Goal: Information Seeking & Learning: Check status

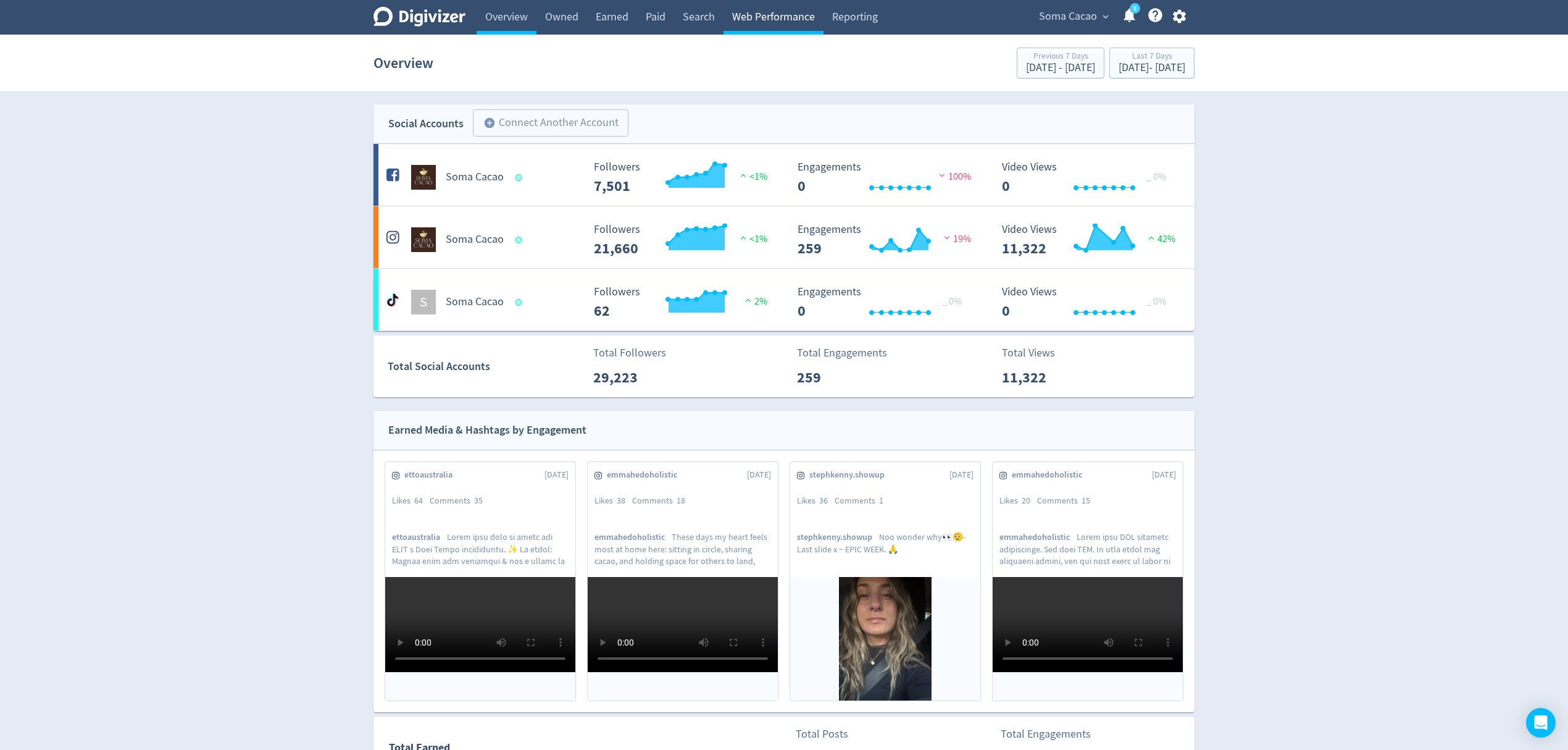
click at [765, 12] on link "Web Performance" at bounding box center [773, 17] width 100 height 34
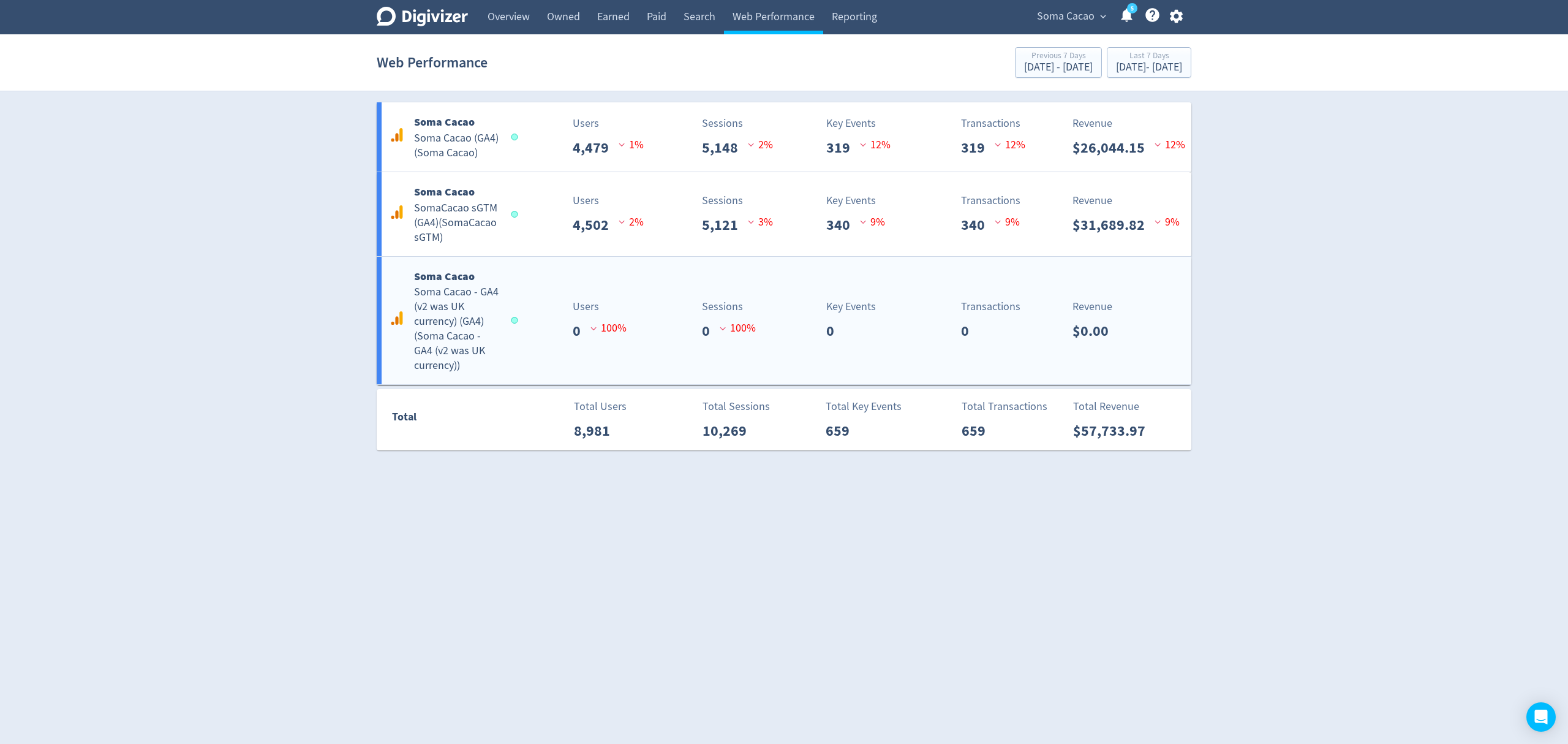
click at [556, 304] on div "Users 0 100 %" at bounding box center [583, 319] width 135 height 43
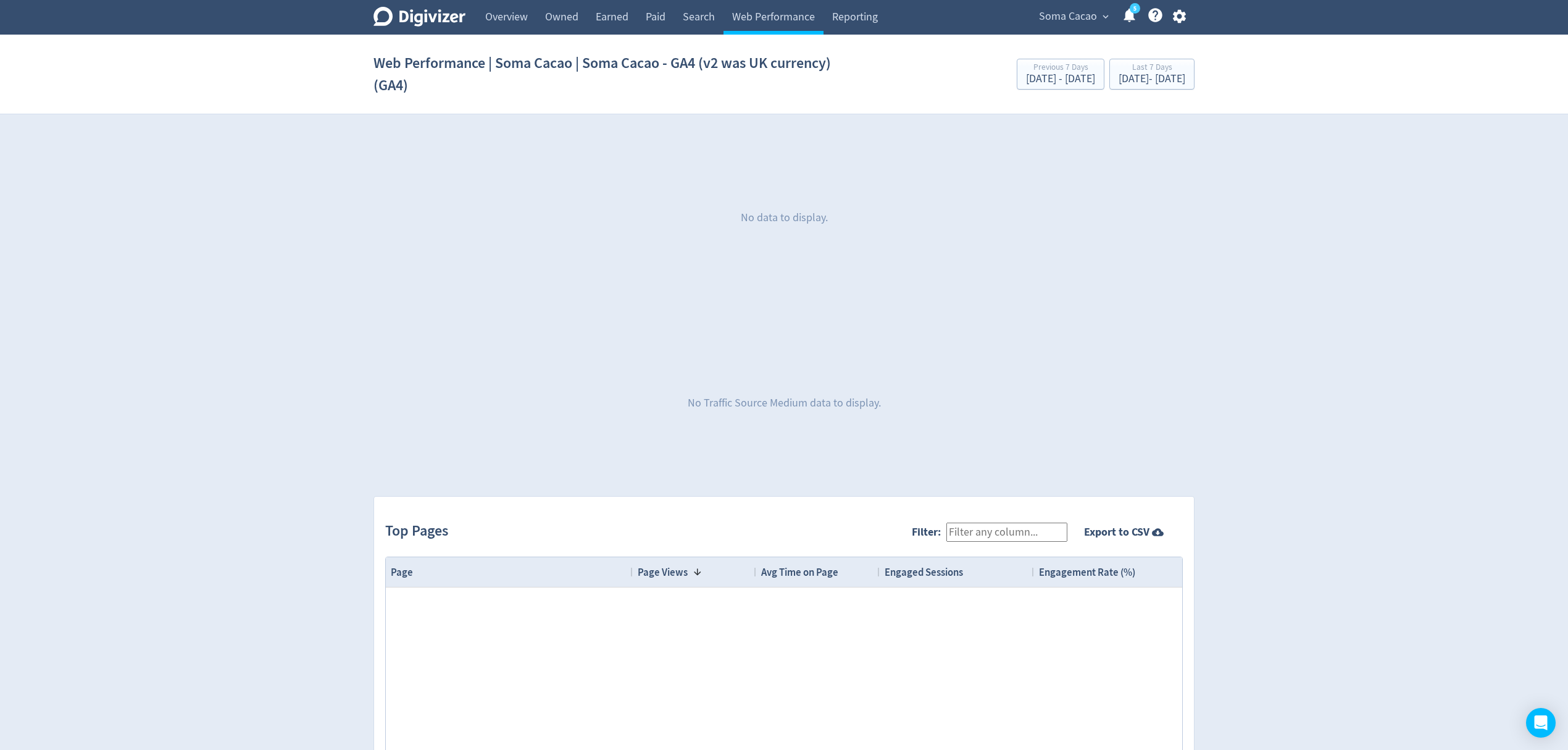
click at [1060, 19] on span "Soma Cacao" at bounding box center [1068, 16] width 58 height 20
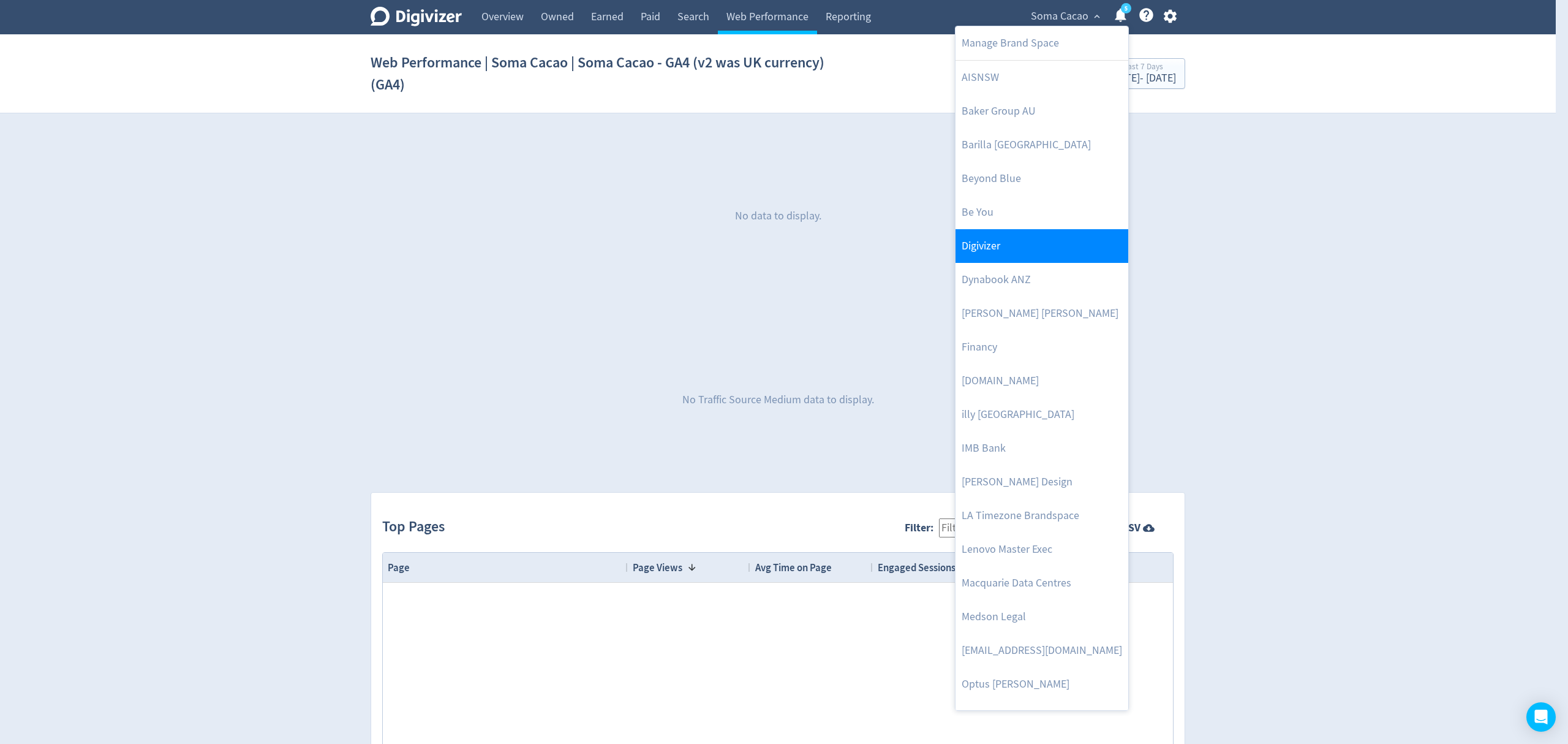
click at [989, 248] on link "Digivizer" at bounding box center [1042, 246] width 173 height 34
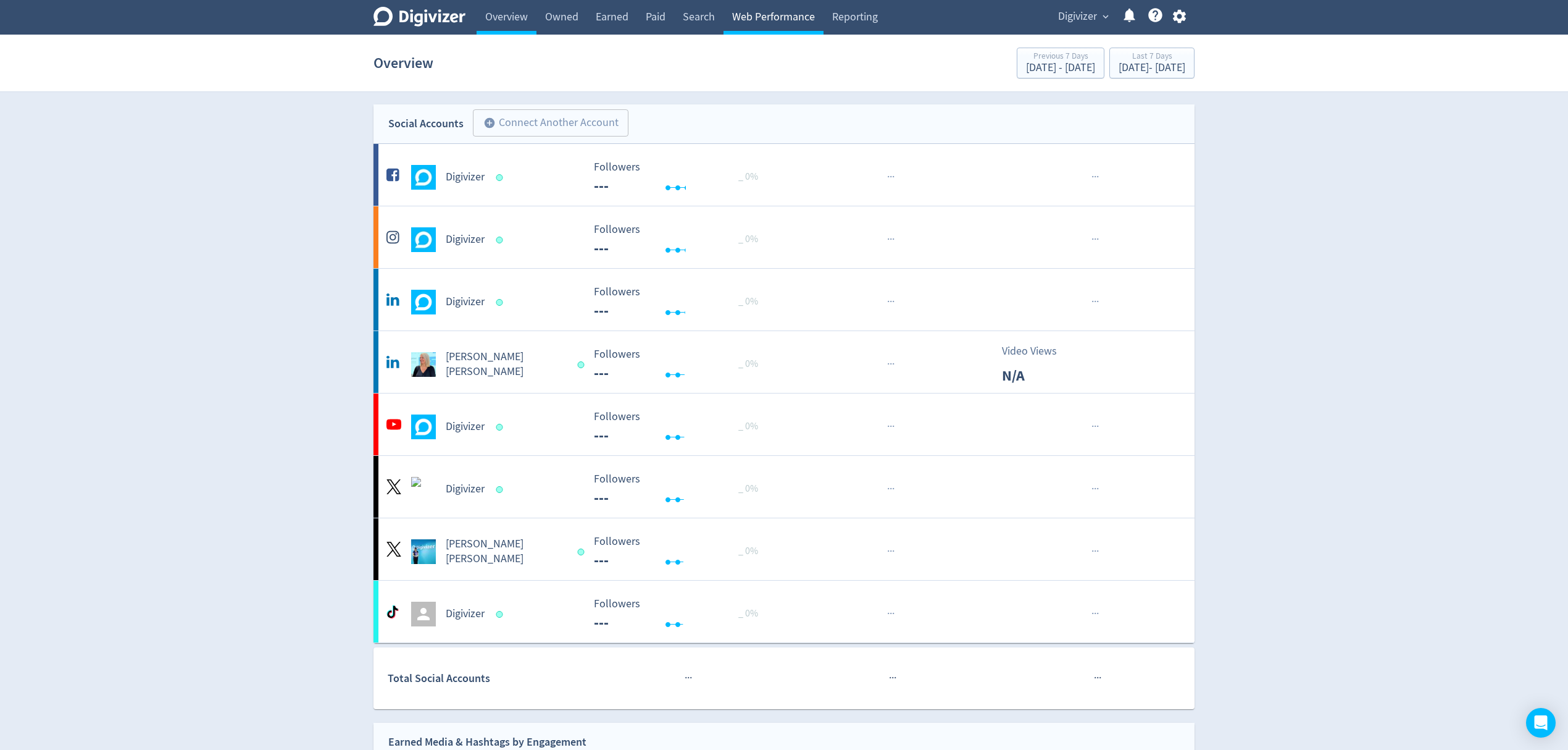
click at [750, 16] on link "Web Performance" at bounding box center [773, 17] width 100 height 34
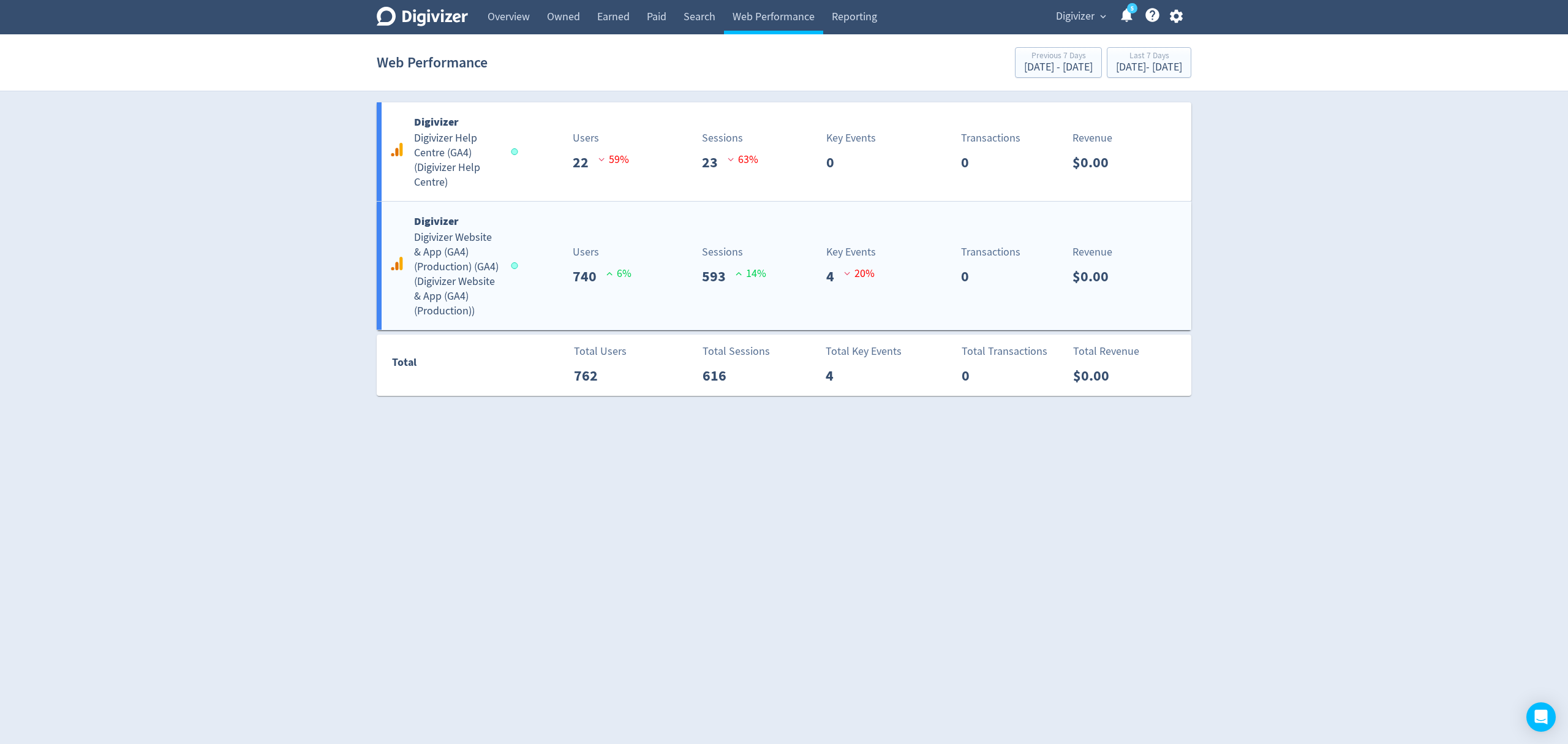
click at [549, 251] on div "Users 740 6 %" at bounding box center [583, 265] width 135 height 43
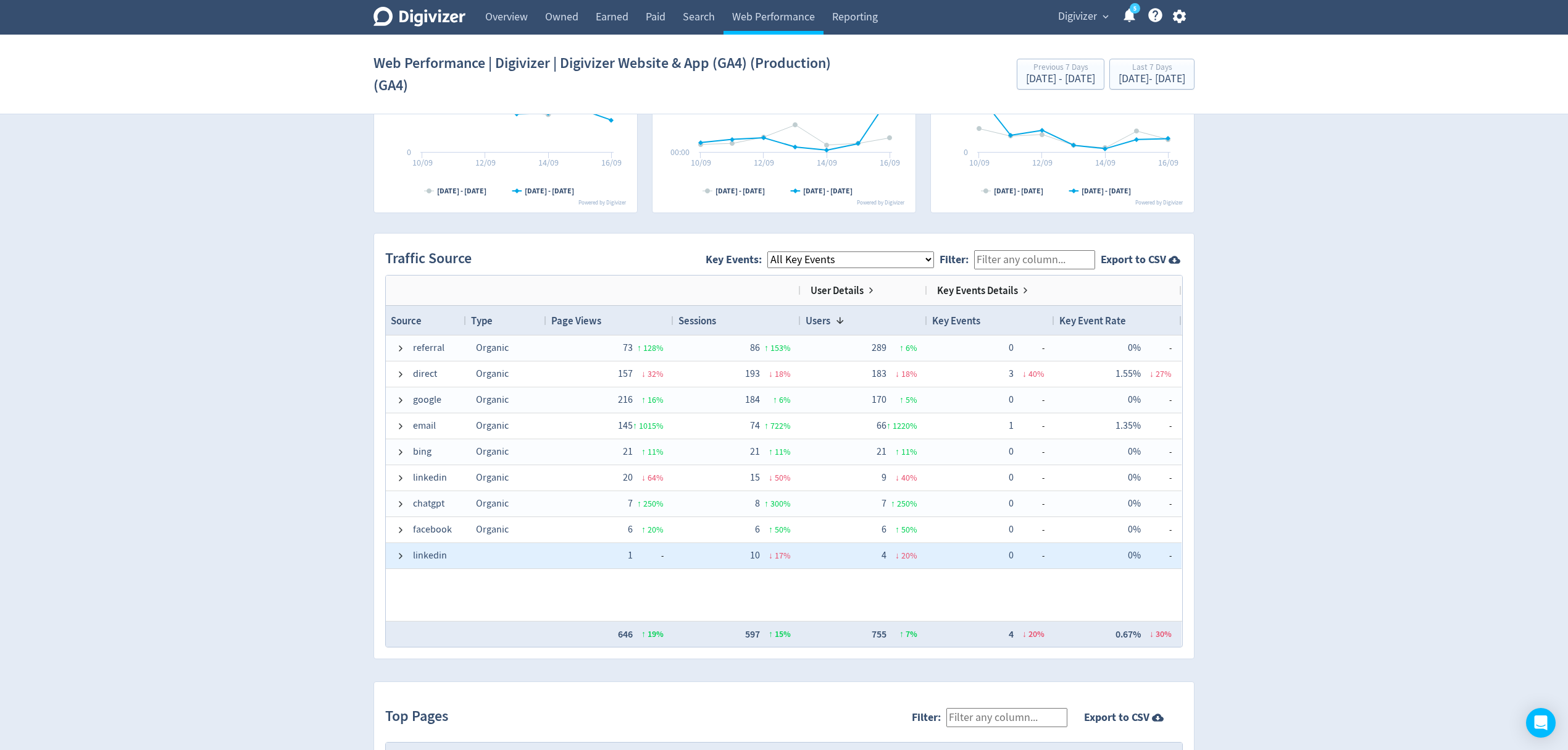
scroll to position [823, 0]
